Goal: Task Accomplishment & Management: Manage account settings

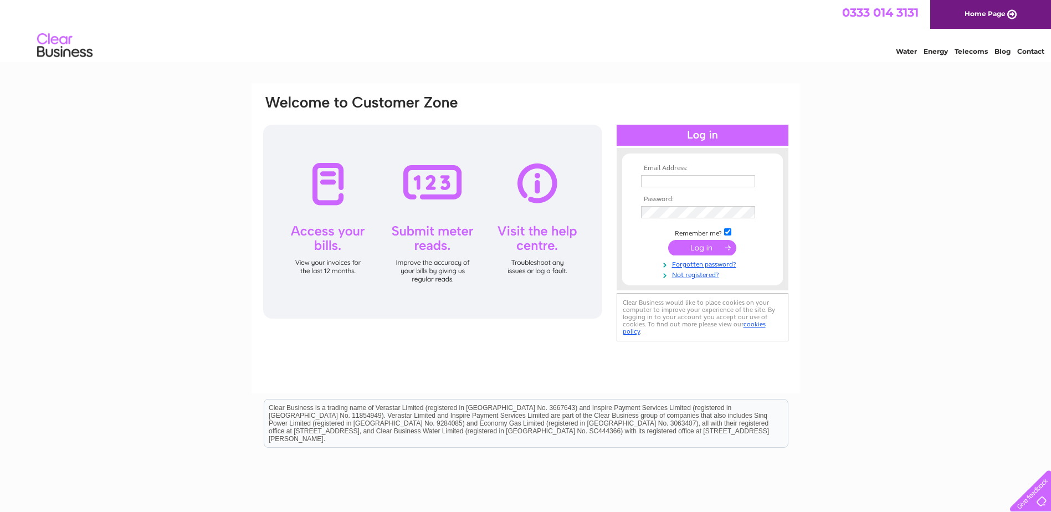
type input "ap.uk@sinominecorp.com"
drag, startPoint x: 694, startPoint y: 244, endPoint x: 699, endPoint y: 246, distance: 6.0
click at [698, 246] on input "submit" at bounding box center [702, 248] width 68 height 16
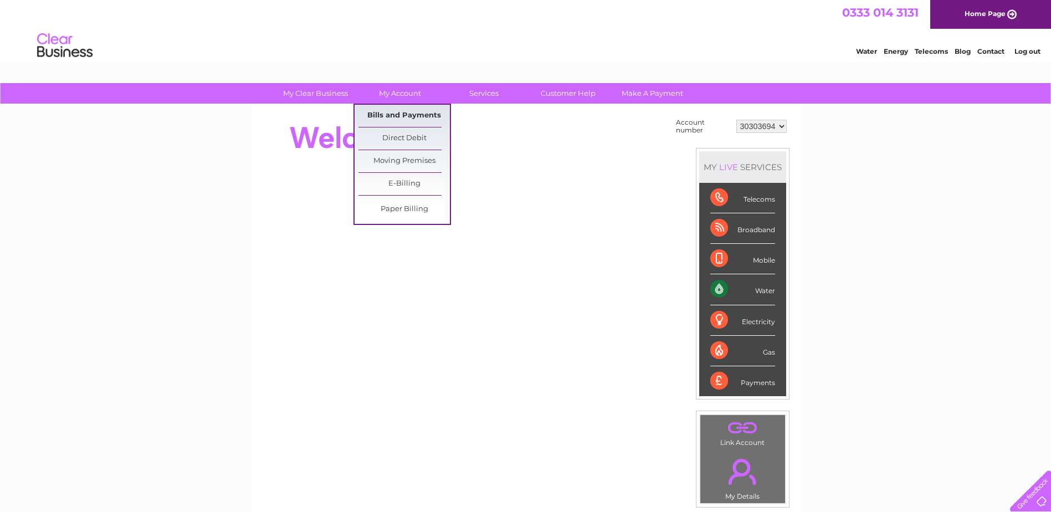
click at [412, 117] on link "Bills and Payments" at bounding box center [404, 116] width 91 height 22
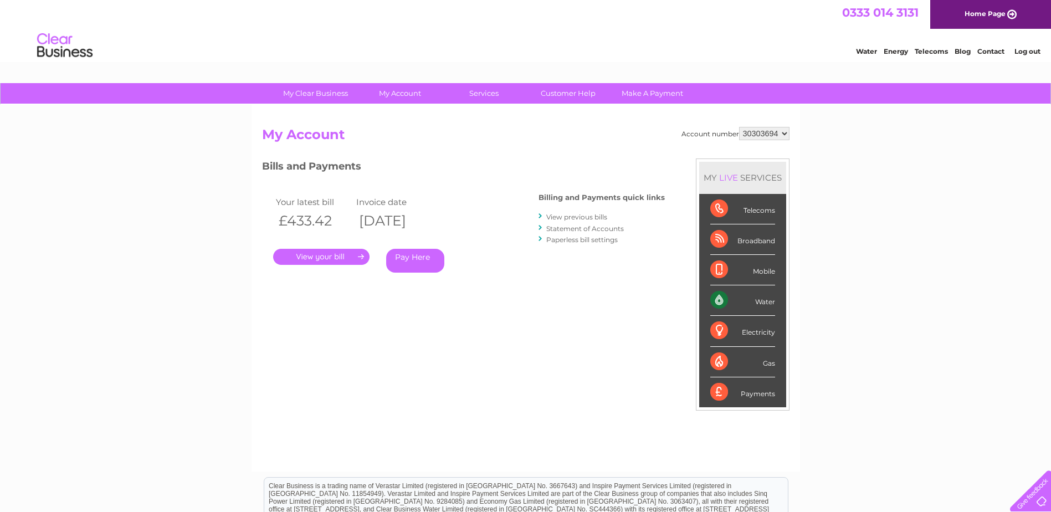
click at [341, 263] on link "." at bounding box center [321, 257] width 96 height 16
click at [339, 256] on link "." at bounding box center [321, 257] width 96 height 16
click at [323, 257] on link "." at bounding box center [321, 257] width 96 height 16
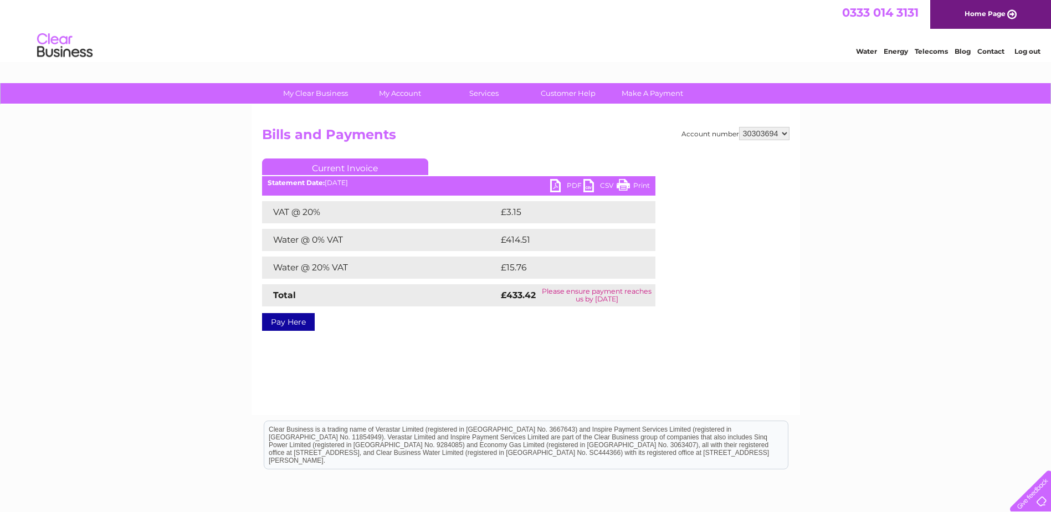
click at [560, 185] on link "PDF" at bounding box center [566, 187] width 33 height 16
